Goal: Check status: Check status

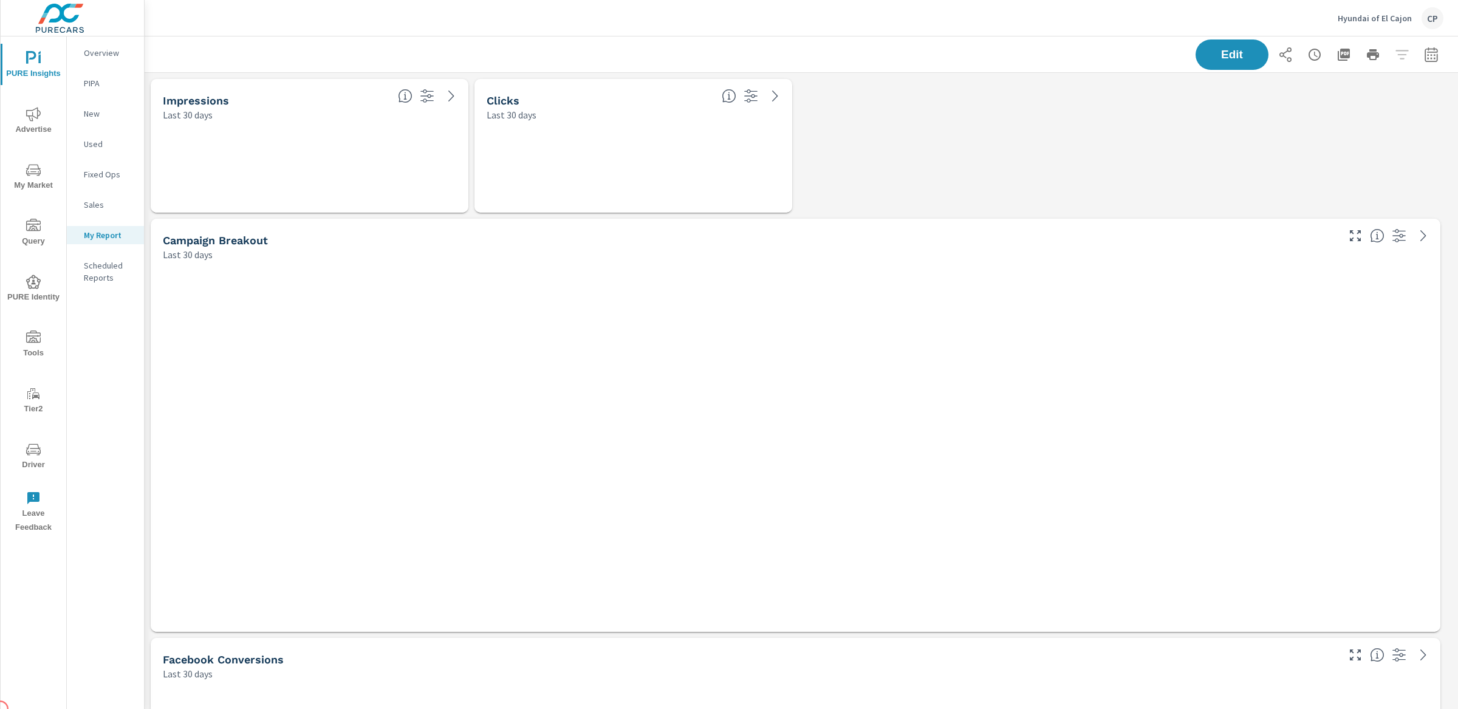
scroll to position [3663, 1326]
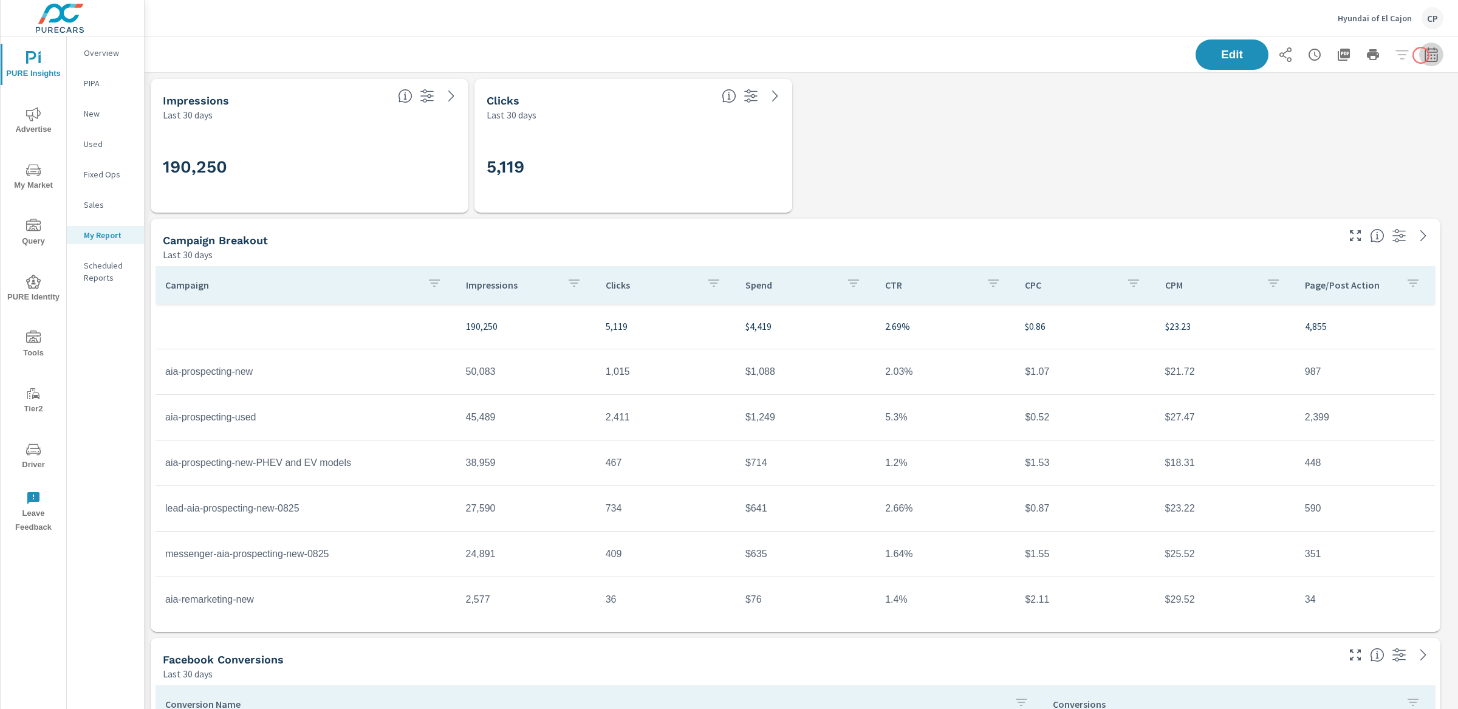
click at [1424, 55] on icon "button" at bounding box center [1431, 54] width 15 height 15
click at [1354, 112] on select "Custom [DATE] Last week Last 7 days Last 14 days Last 30 days Last 45 days Last…" at bounding box center [1323, 105] width 122 height 24
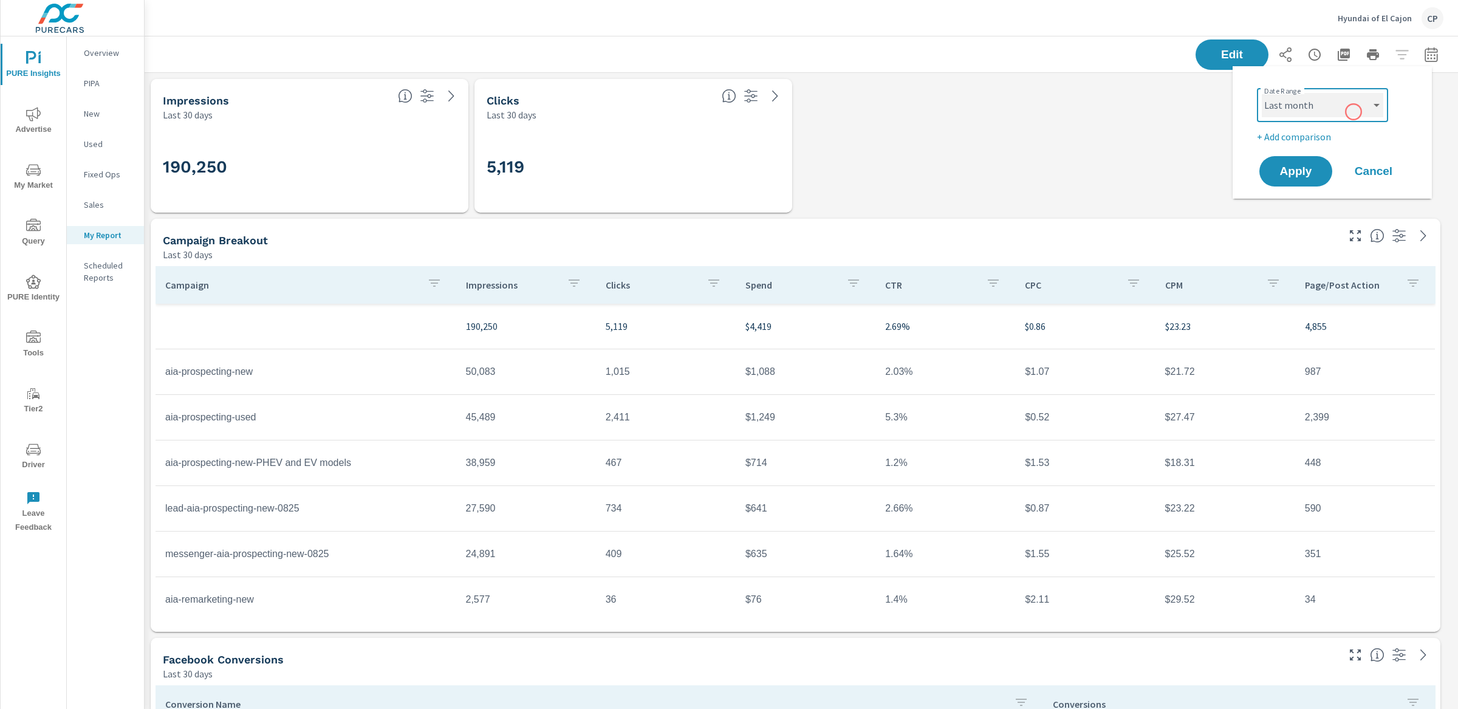
click at [1262, 93] on select "Custom [DATE] Last week Last 7 days Last 14 days Last 30 days Last 45 days Last…" at bounding box center [1323, 105] width 122 height 24
select select "Last month"
click at [1301, 166] on span "Apply" at bounding box center [1296, 172] width 50 height 12
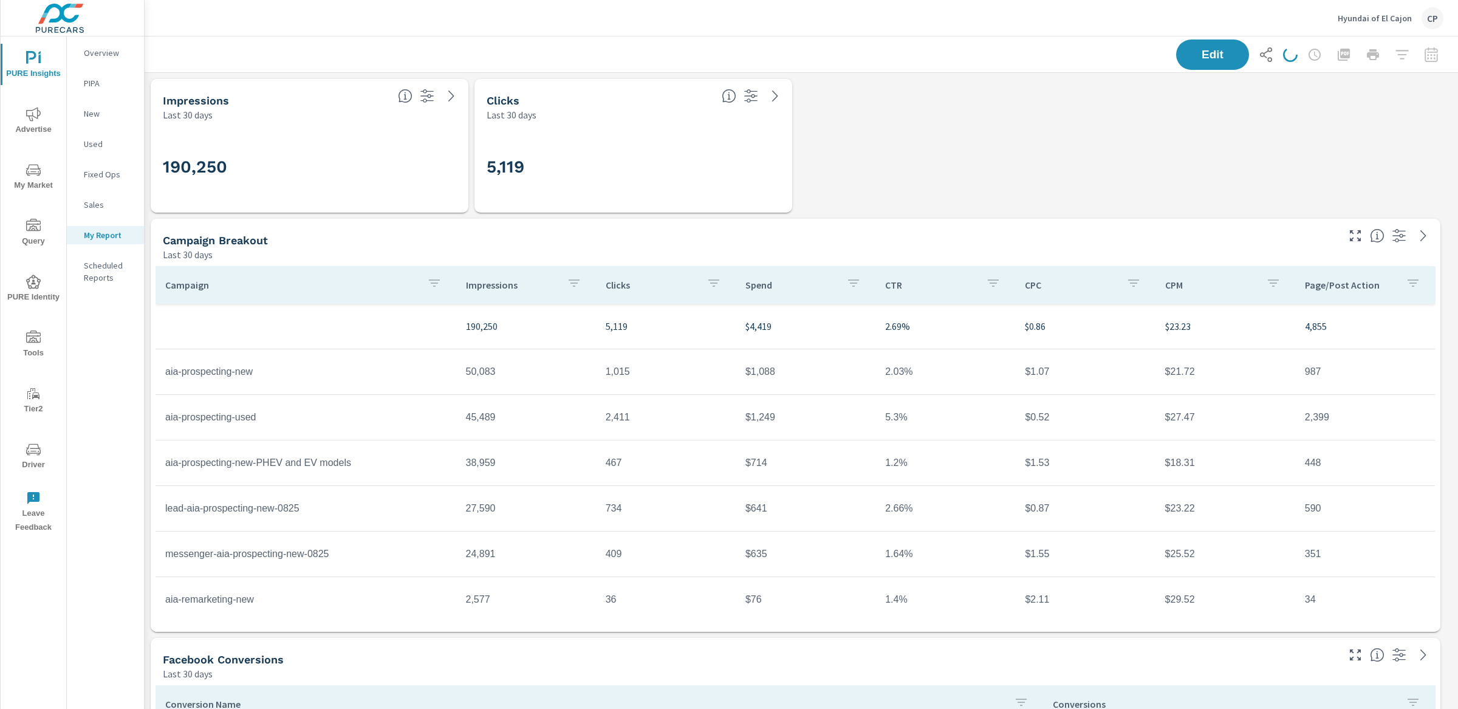
scroll to position [3663, 1326]
click at [437, 47] on div "Edit" at bounding box center [801, 54] width 1284 height 36
